Goal: Transaction & Acquisition: Purchase product/service

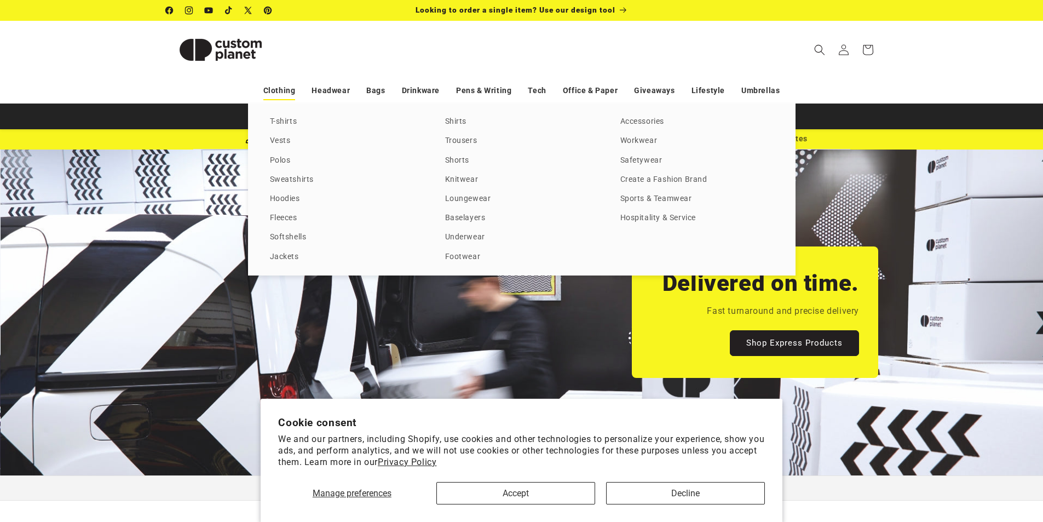
scroll to position [0, 1043]
click at [641, 197] on link "Sports & Teamwear" at bounding box center [696, 199] width 153 height 15
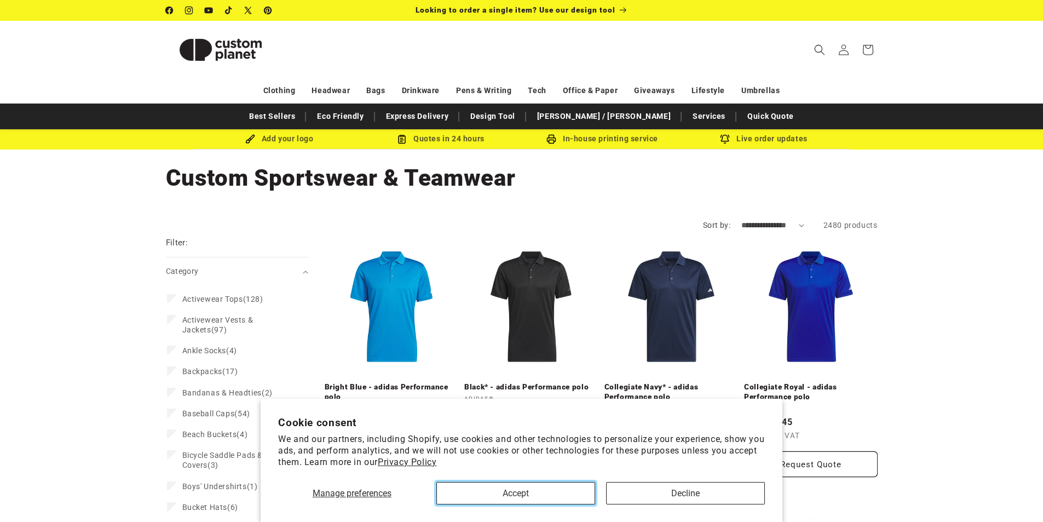
click at [506, 488] on button "Accept" at bounding box center [515, 493] width 159 height 22
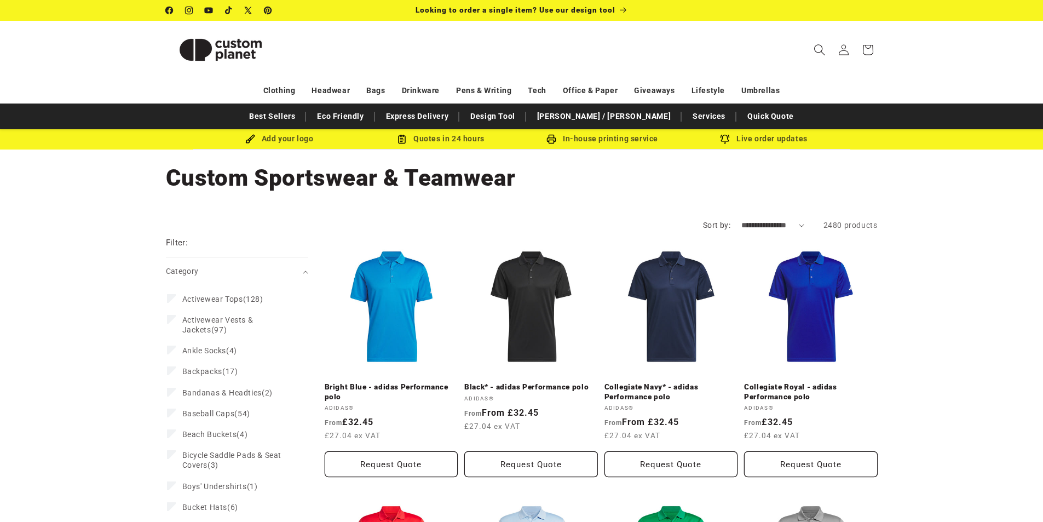
click at [816, 47] on icon "Search" at bounding box center [819, 49] width 11 height 11
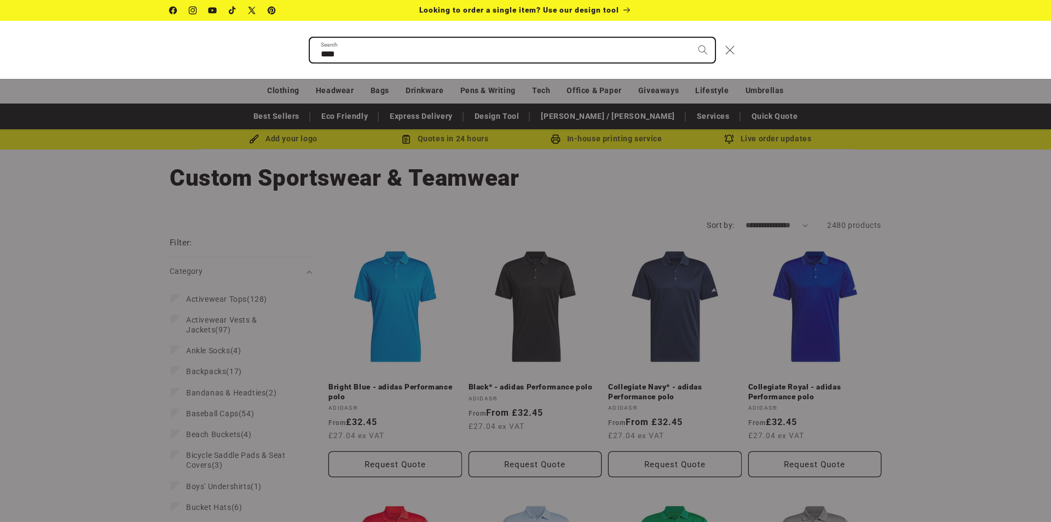
type input "****"
click at [691, 38] on button "Search" at bounding box center [703, 50] width 24 height 24
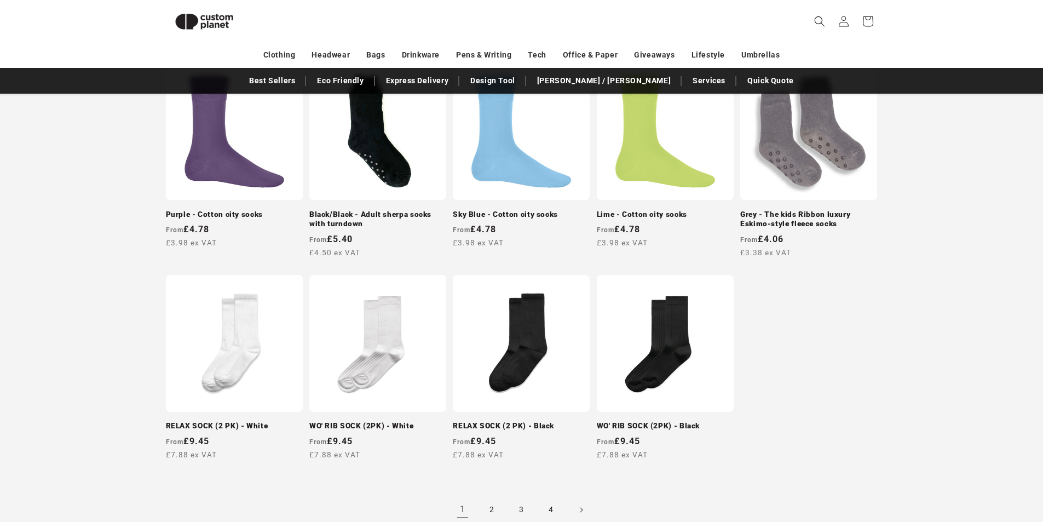
scroll to position [918, 0]
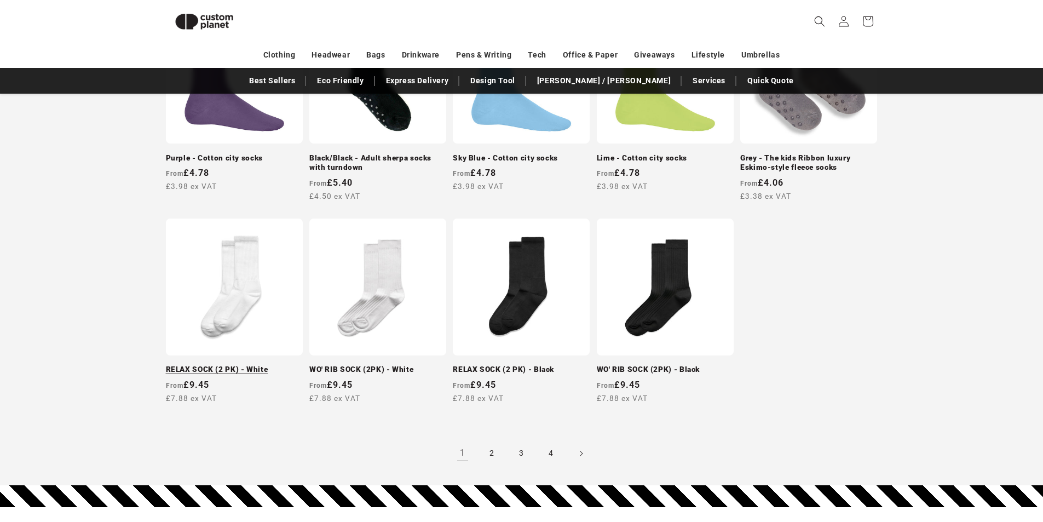
click at [257, 365] on link "RELAX SOCK (2 PK) - White" at bounding box center [234, 370] width 137 height 10
